Goal: Transaction & Acquisition: Purchase product/service

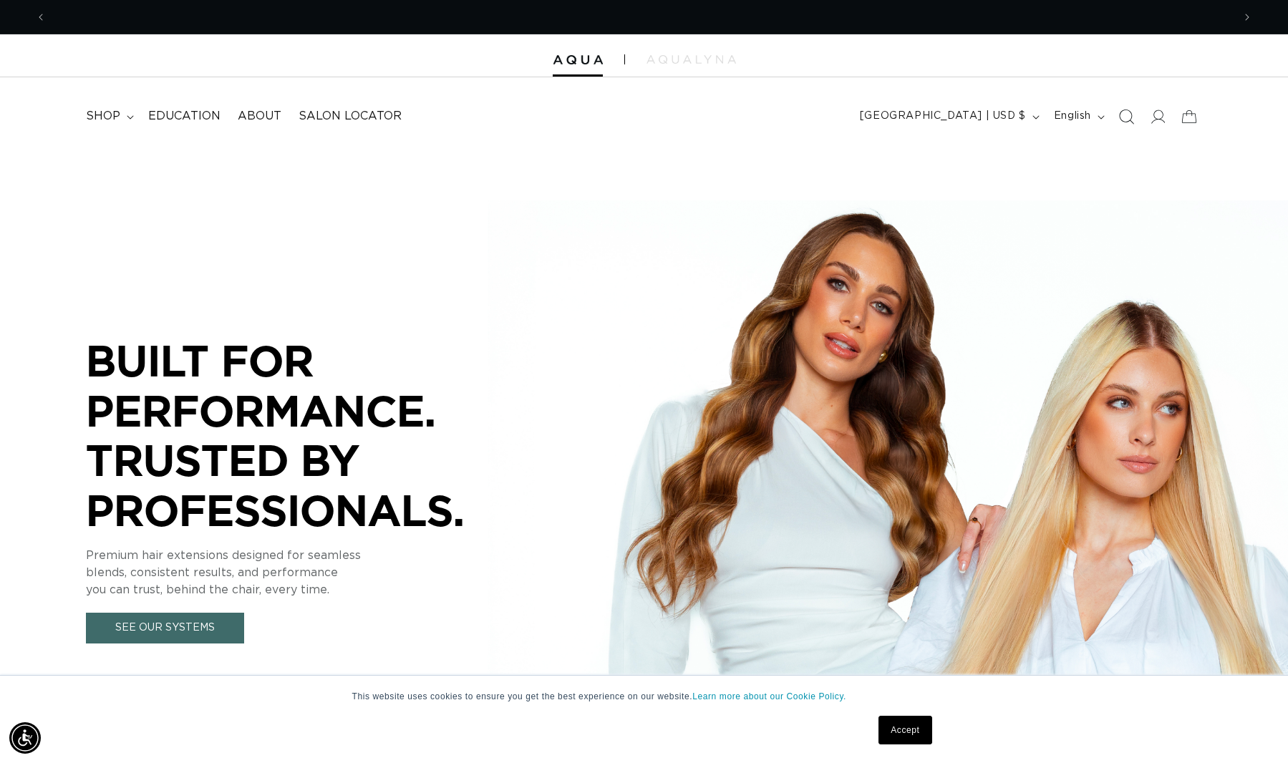
scroll to position [0, 1187]
click at [1166, 120] on span at bounding box center [1158, 117] width 32 height 32
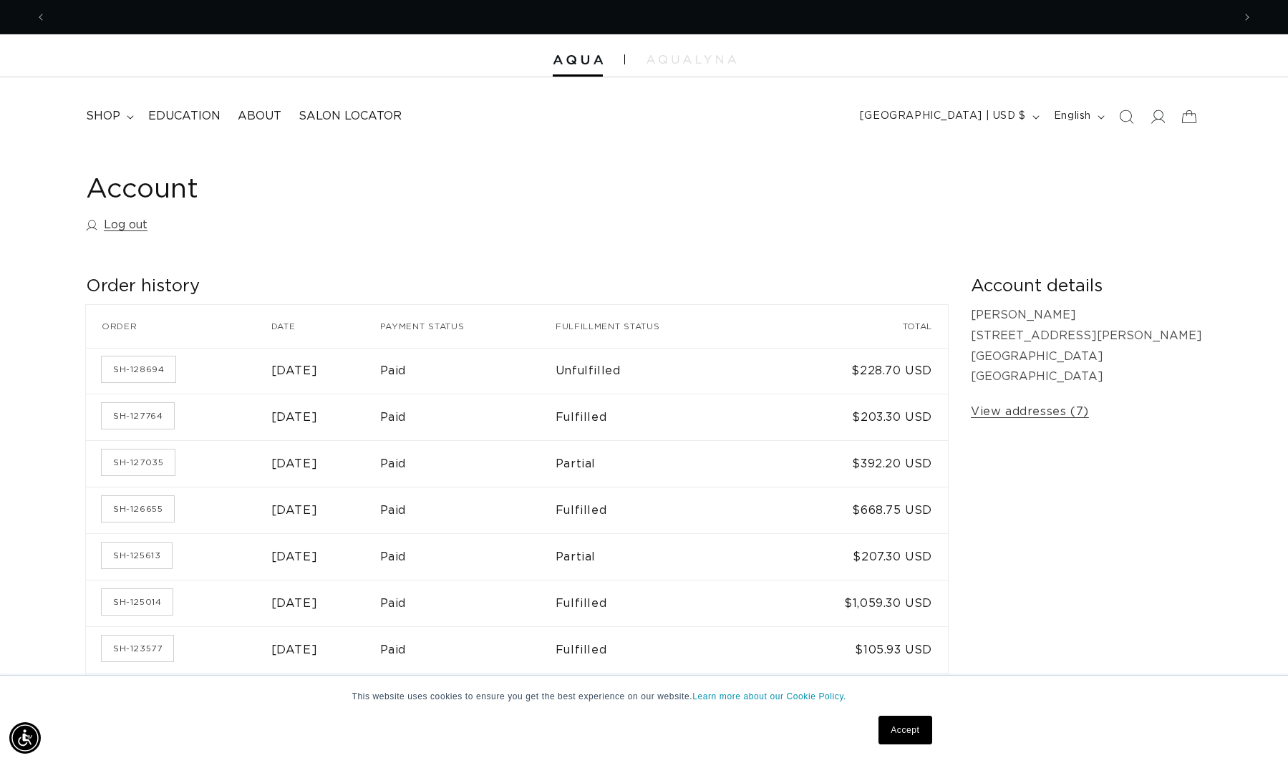
scroll to position [0, 2373]
click at [111, 115] on span "shop" at bounding box center [103, 116] width 34 height 15
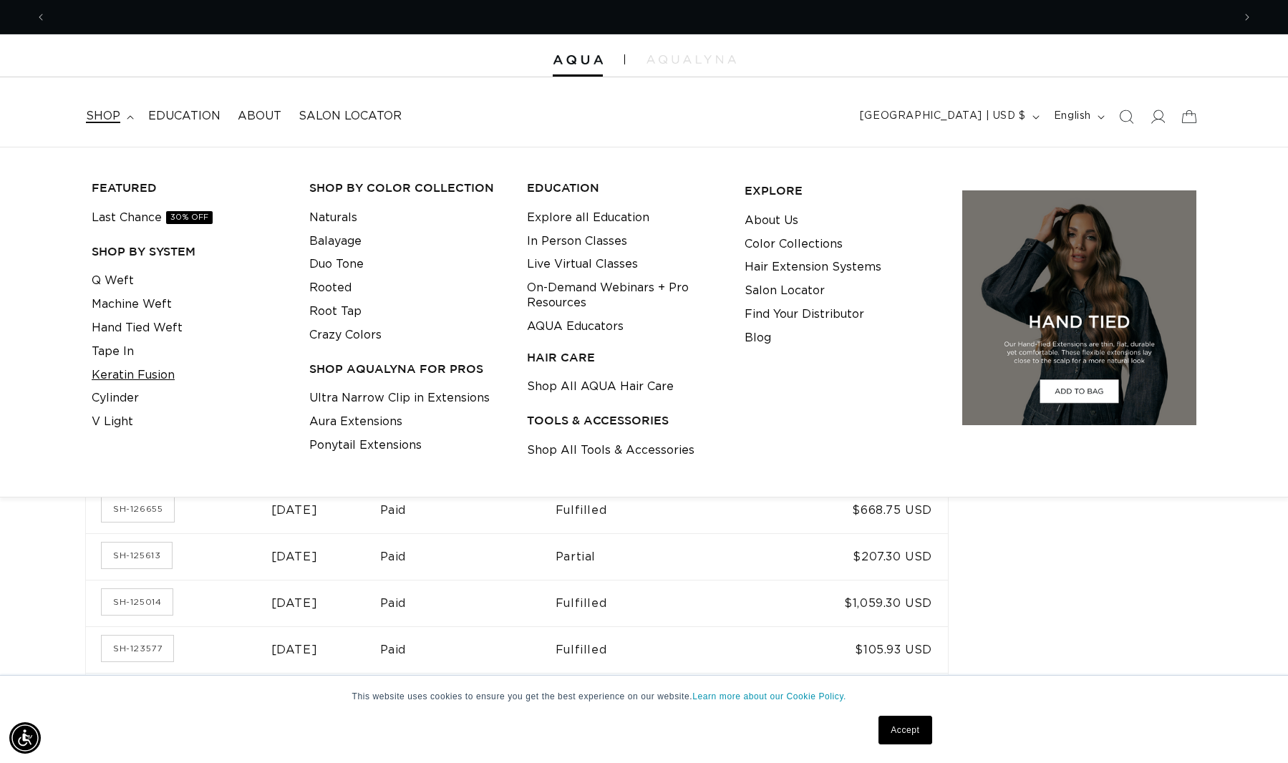
click at [116, 366] on link "Keratin Fusion" at bounding box center [133, 376] width 83 height 24
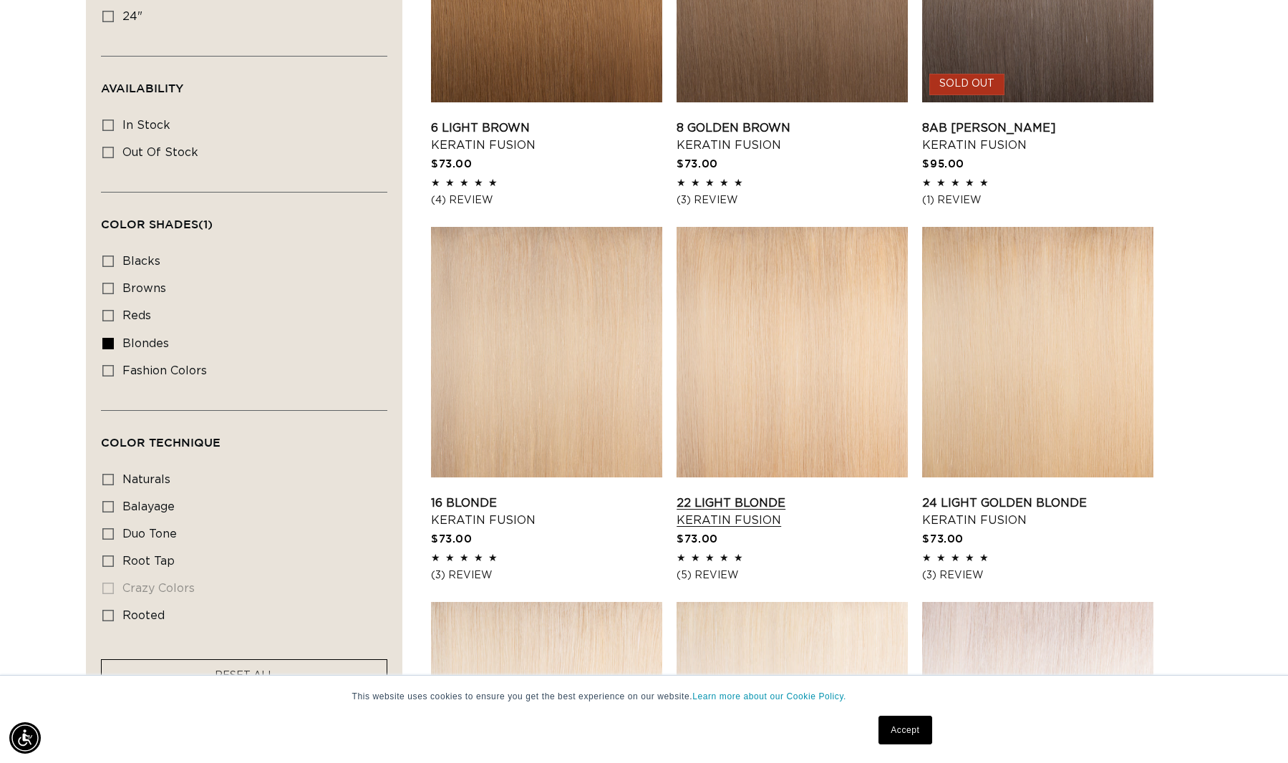
scroll to position [796, 0]
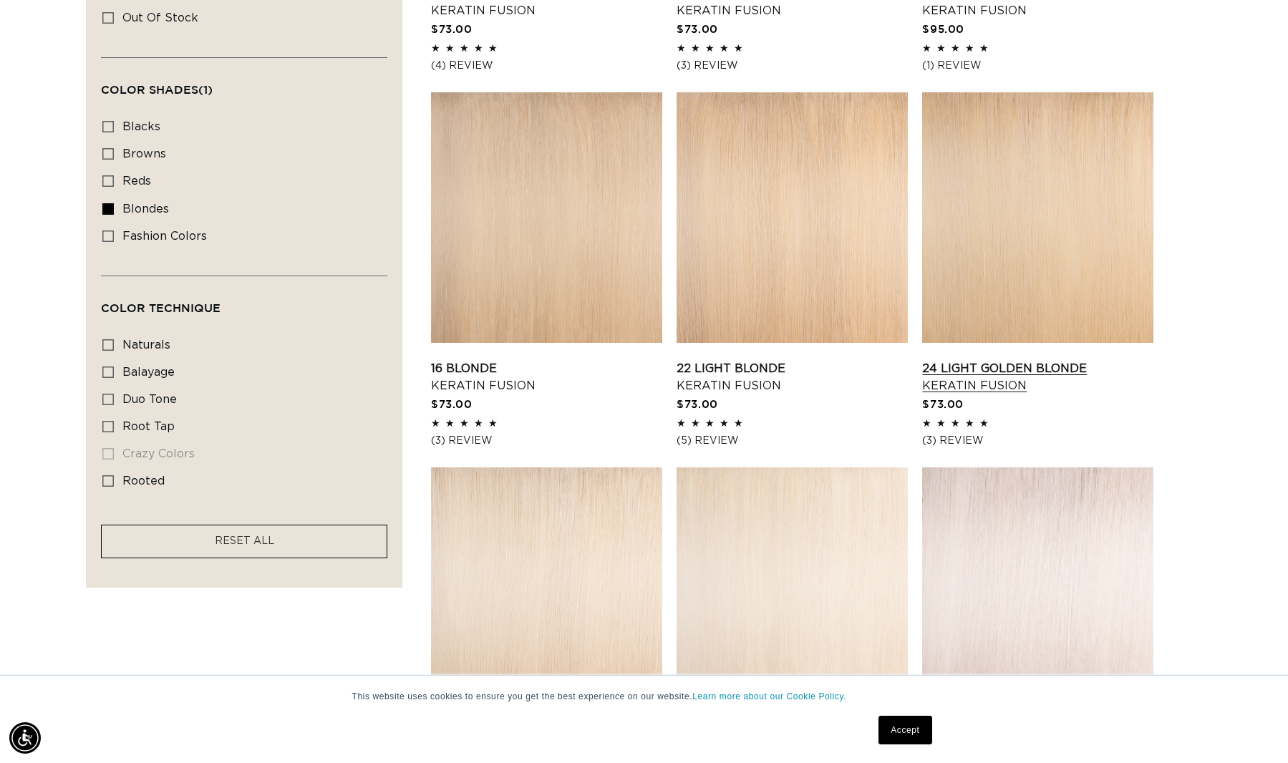
click at [1063, 360] on link "24 Light Golden Blonde Keratin Fusion" at bounding box center [1037, 377] width 231 height 34
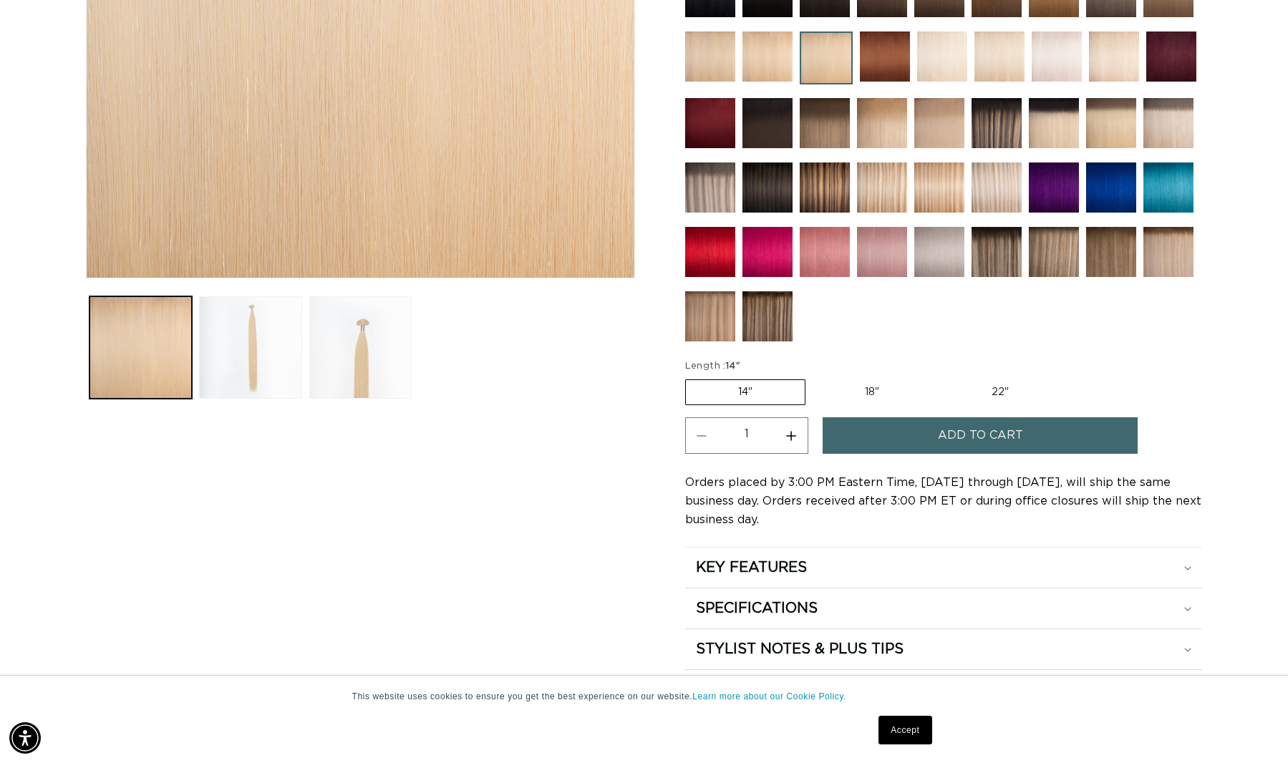
scroll to position [0, 1187]
click at [947, 435] on span "Add to cart" at bounding box center [980, 435] width 85 height 37
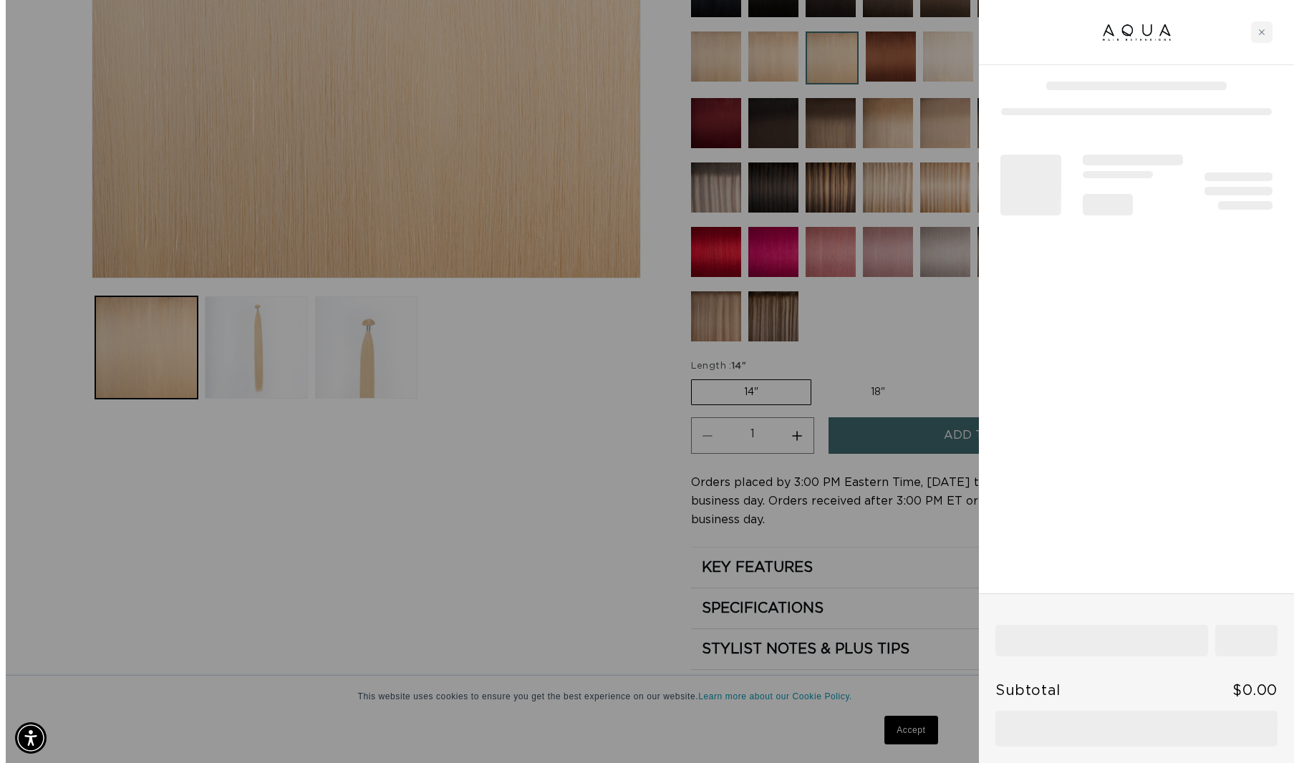
scroll to position [0, 2395]
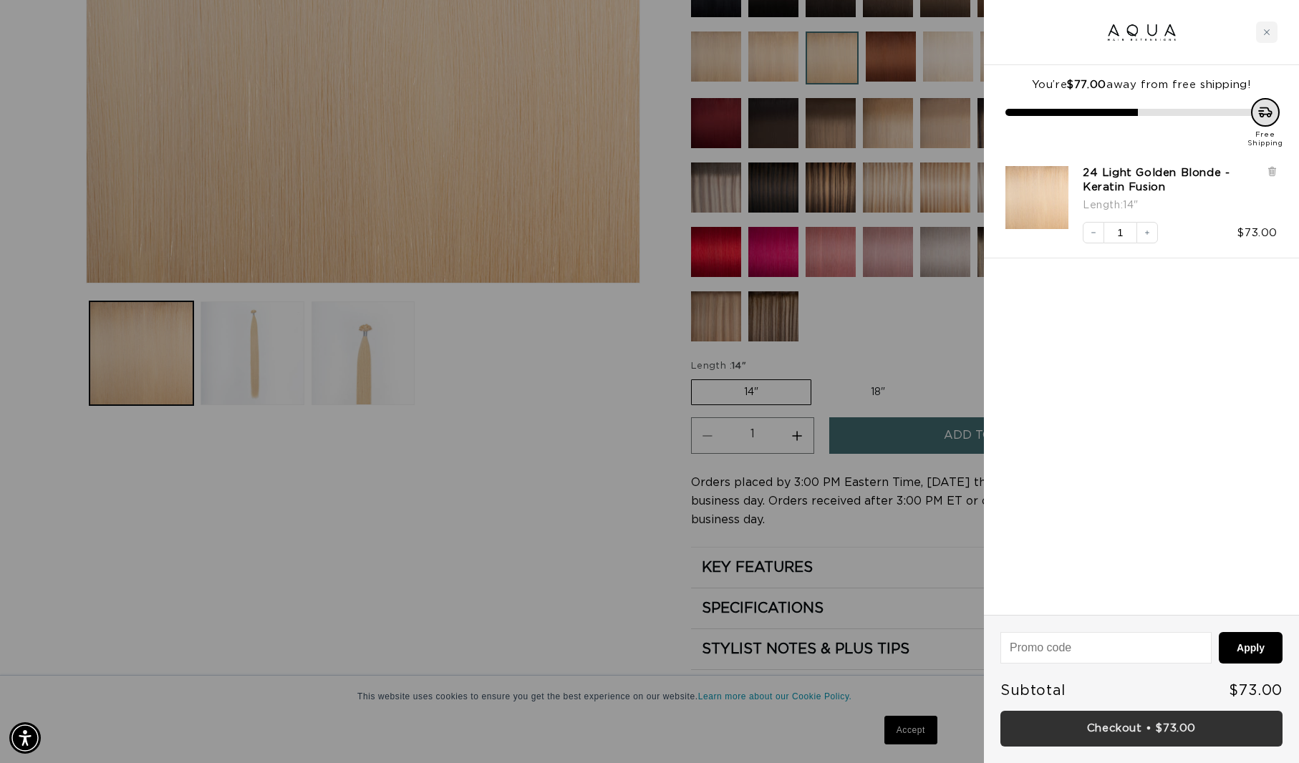
click at [1101, 731] on link "Checkout • $73.00" at bounding box center [1141, 729] width 282 height 37
